Goal: Task Accomplishment & Management: Manage account settings

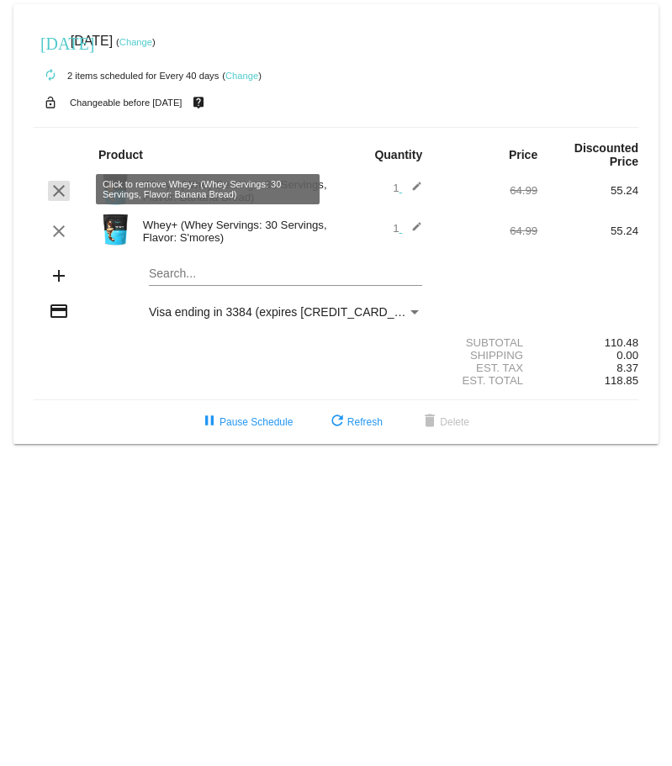
click at [56, 188] on mat-icon "clear" at bounding box center [59, 191] width 20 height 20
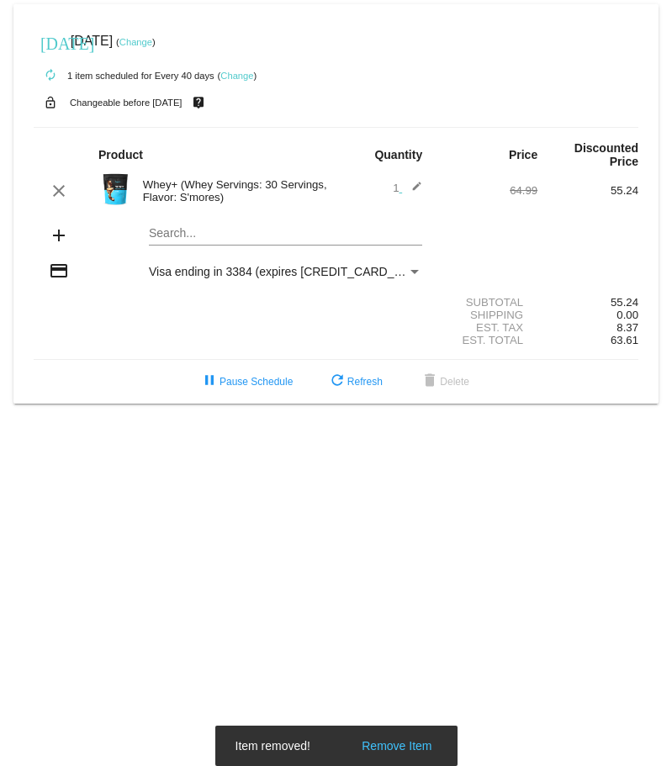
click at [125, 234] on mat-card "[DATE] [DATE] ( Change ) autorenew 1 item scheduled for Every 40 days ( Change …" at bounding box center [335, 204] width 645 height 400
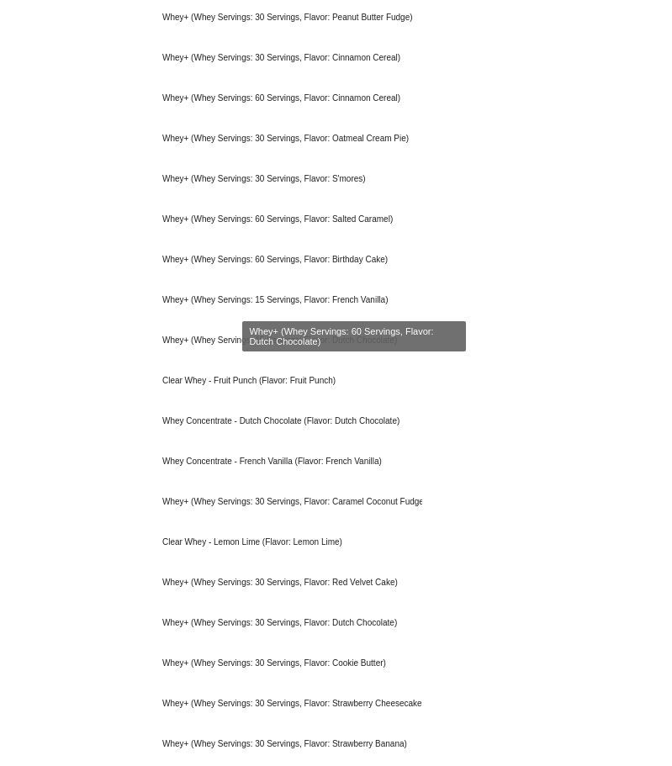
scroll to position [1091, 0]
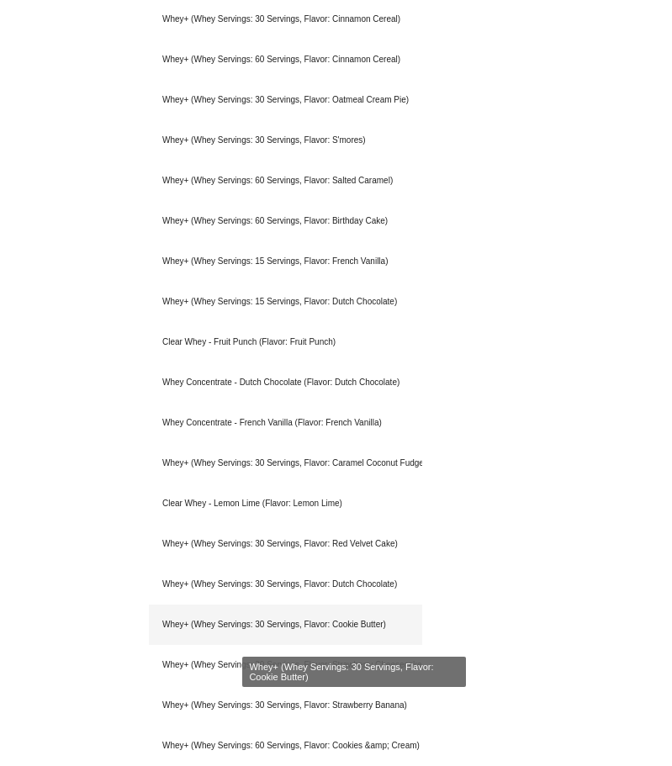
type input "Whey"
click at [292, 620] on div "Whey+ (Whey Servings: 30 Servings, Flavor: Cookie Butter)" at bounding box center [285, 625] width 273 height 40
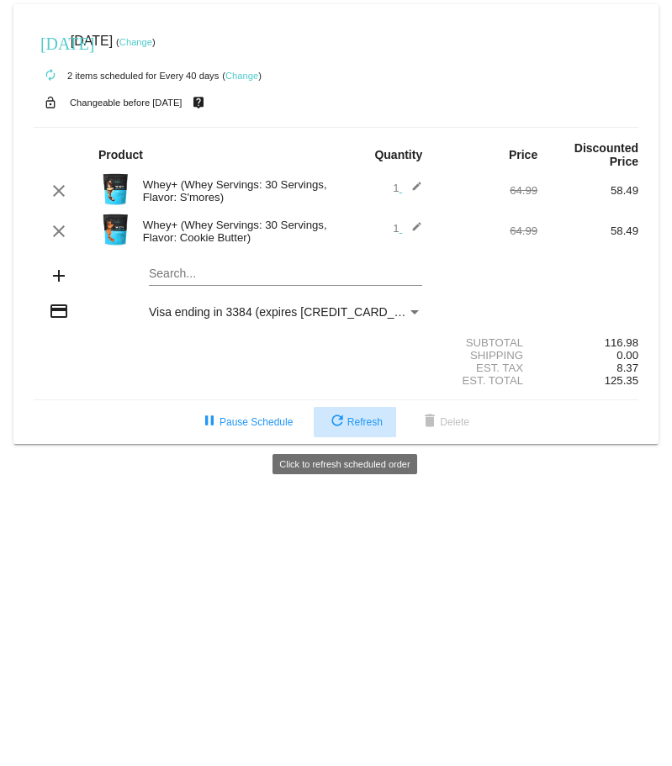
click at [379, 421] on span "refresh Refresh" at bounding box center [355, 422] width 56 height 12
